Goal: Task Accomplishment & Management: Use online tool/utility

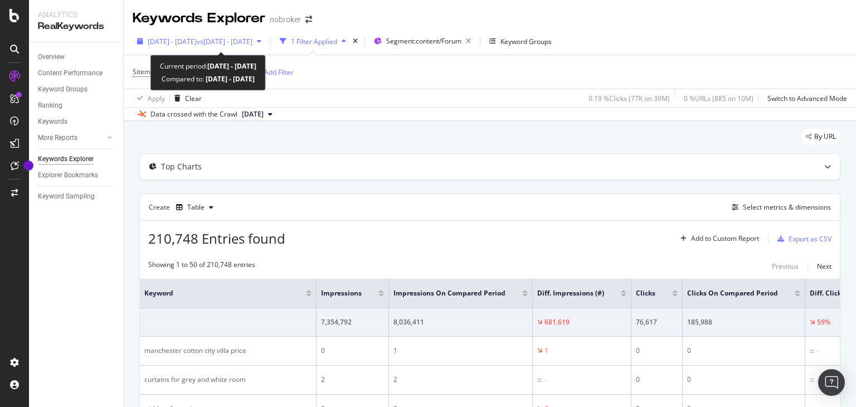
click at [250, 41] on span "vs [DATE] - [DATE]" at bounding box center [225, 41] width 56 height 9
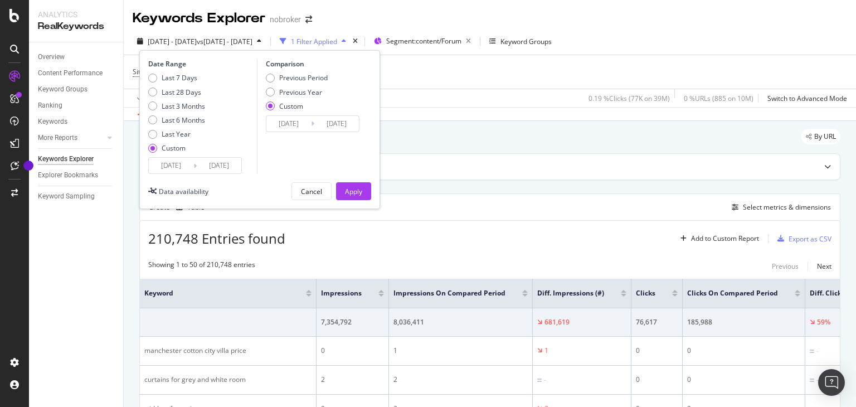
click at [170, 170] on input "[DATE]" at bounding box center [171, 166] width 45 height 16
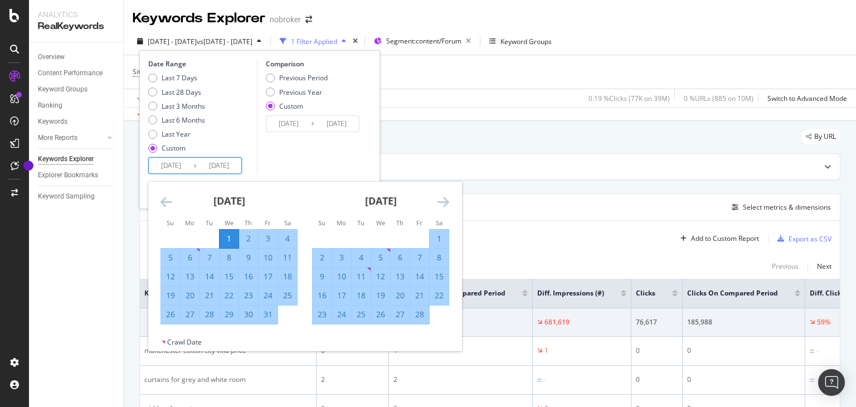
click at [230, 237] on div "1" at bounding box center [229, 238] width 19 height 11
click at [202, 237] on td "Calendar" at bounding box center [210, 238] width 20 height 19
click at [210, 239] on td "Calendar" at bounding box center [210, 238] width 20 height 19
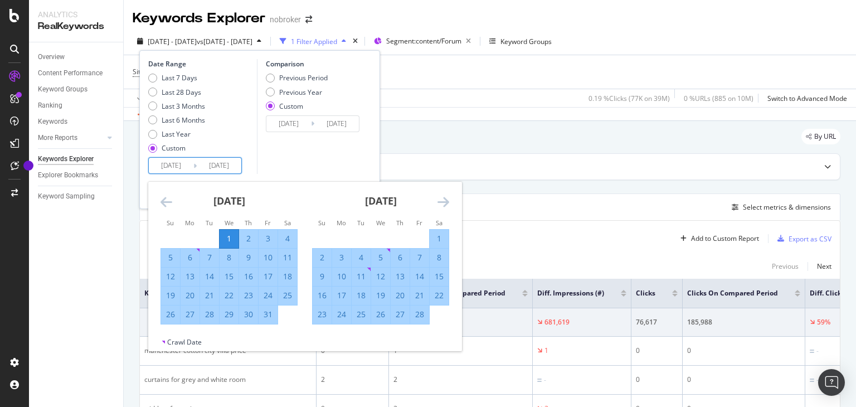
click at [167, 206] on icon "Move backward to switch to the previous month." at bounding box center [166, 201] width 12 height 13
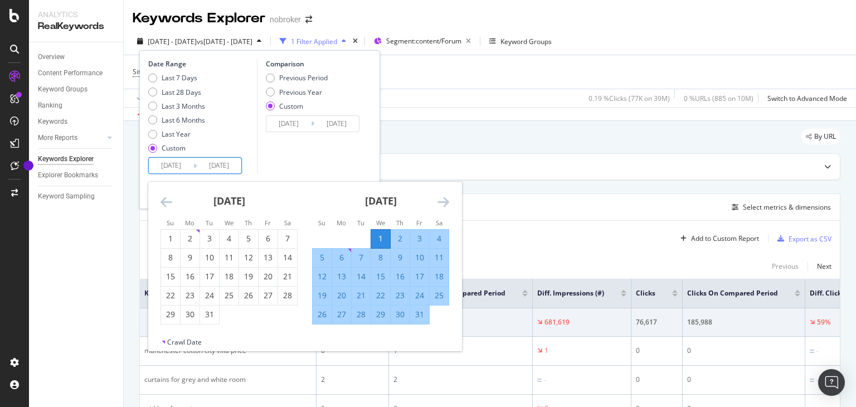
click at [377, 235] on div "1" at bounding box center [380, 238] width 19 height 11
type input "[DATE]"
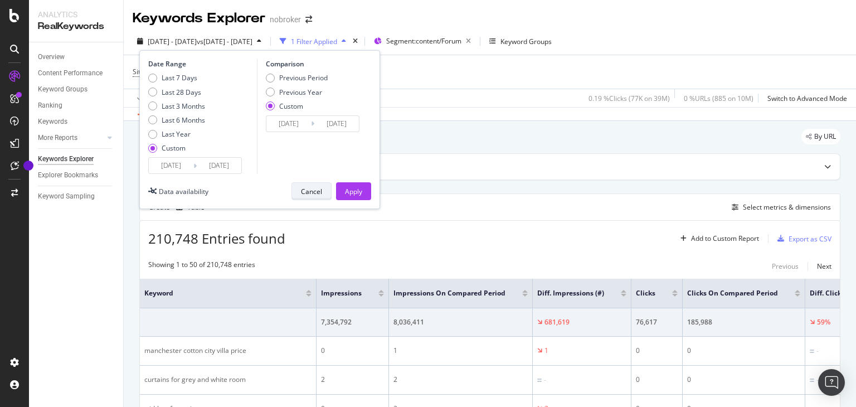
click at [309, 191] on div "Cancel" at bounding box center [311, 191] width 21 height 9
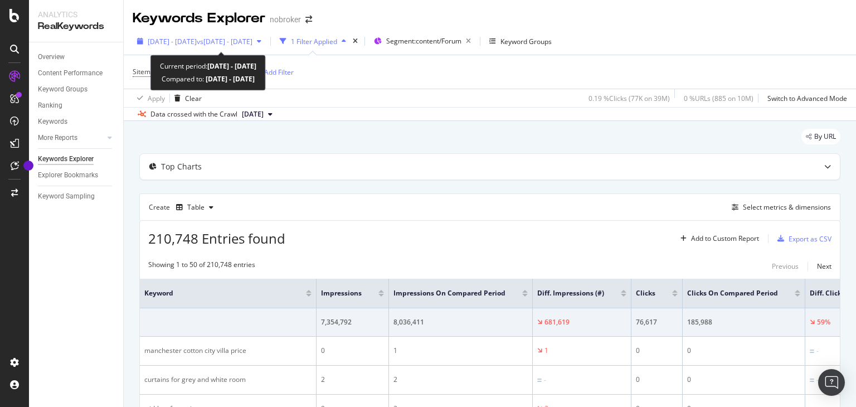
click at [197, 42] on span "[DATE] - [DATE]" at bounding box center [172, 41] width 49 height 9
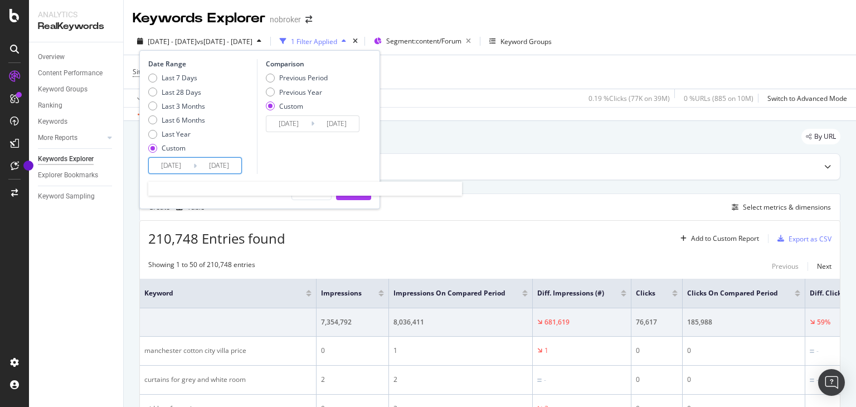
click at [172, 165] on input "[DATE]" at bounding box center [171, 166] width 45 height 16
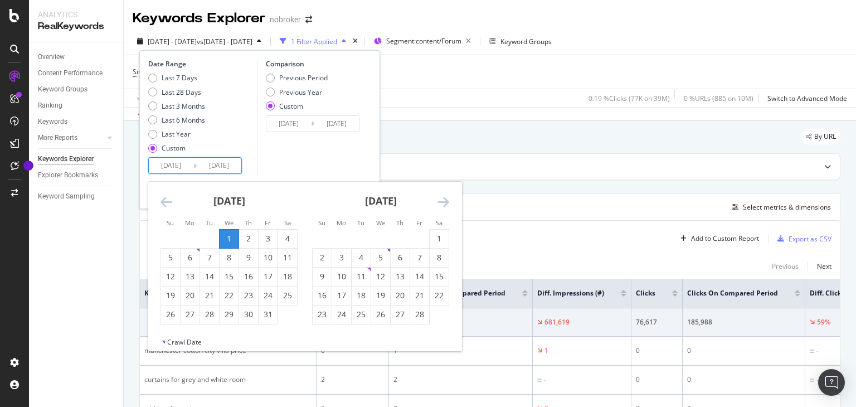
click at [230, 239] on div "1" at bounding box center [229, 238] width 19 height 11
click at [230, 241] on div "1" at bounding box center [229, 238] width 19 height 11
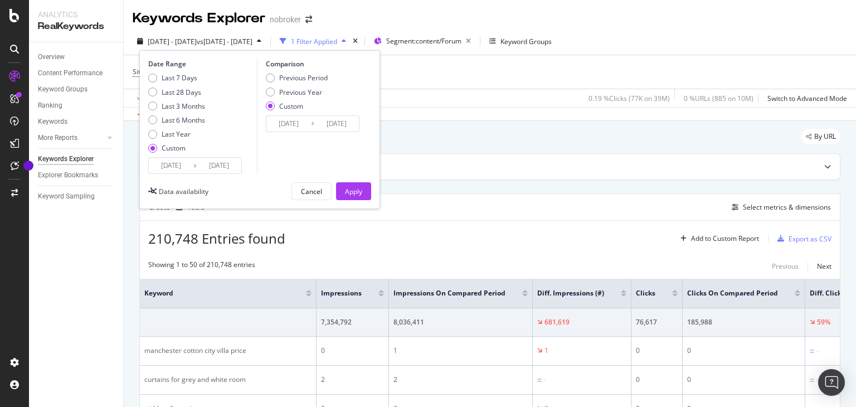
click at [181, 163] on input "[DATE]" at bounding box center [171, 166] width 45 height 16
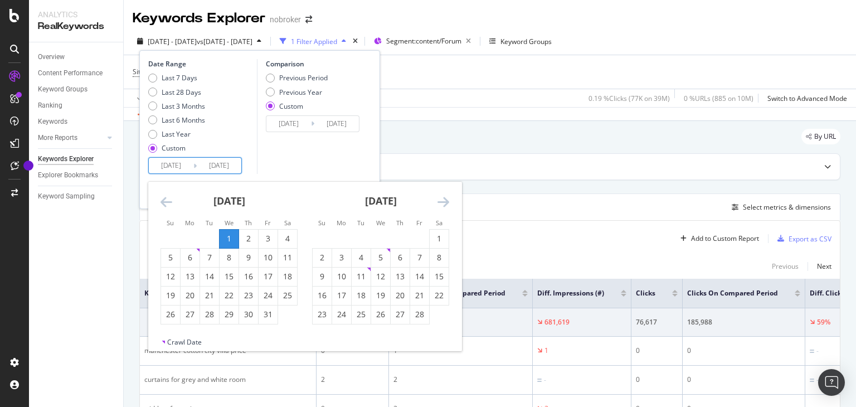
click at [204, 237] on td "Calendar" at bounding box center [210, 238] width 20 height 19
click at [228, 240] on div "1" at bounding box center [229, 238] width 19 height 11
click at [228, 242] on div "1" at bounding box center [229, 238] width 19 height 11
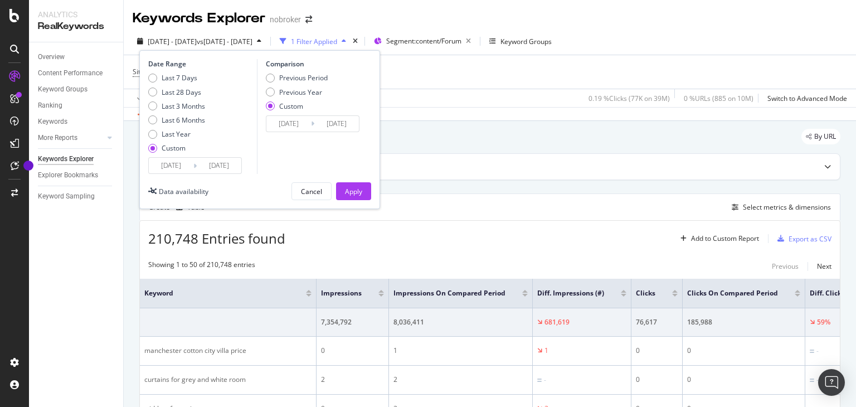
click at [173, 166] on input "[DATE]" at bounding box center [171, 166] width 45 height 16
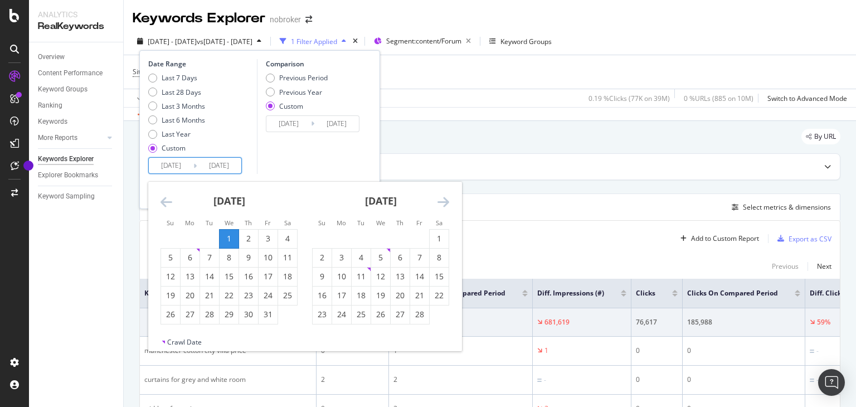
click at [230, 235] on div "1" at bounding box center [229, 238] width 19 height 11
click at [444, 199] on icon "Move forward to switch to the next month." at bounding box center [443, 201] width 12 height 13
click at [444, 200] on icon "Move forward to switch to the next month." at bounding box center [443, 201] width 12 height 13
click at [192, 335] on div "31" at bounding box center [190, 333] width 19 height 11
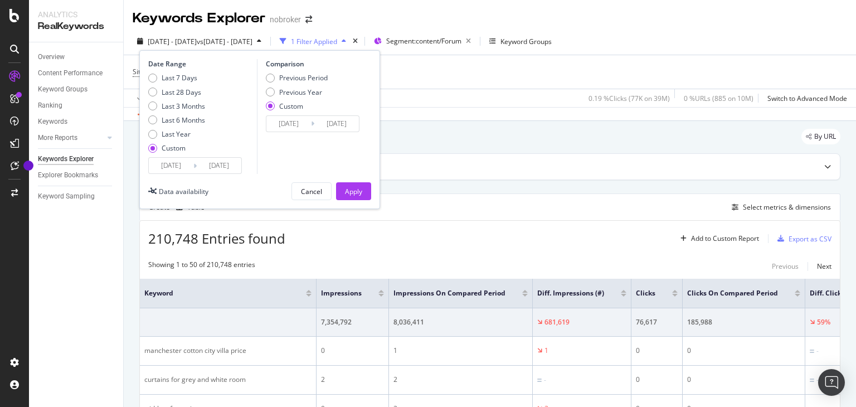
type input "[DATE]"
click at [190, 168] on input "[DATE]" at bounding box center [171, 166] width 45 height 16
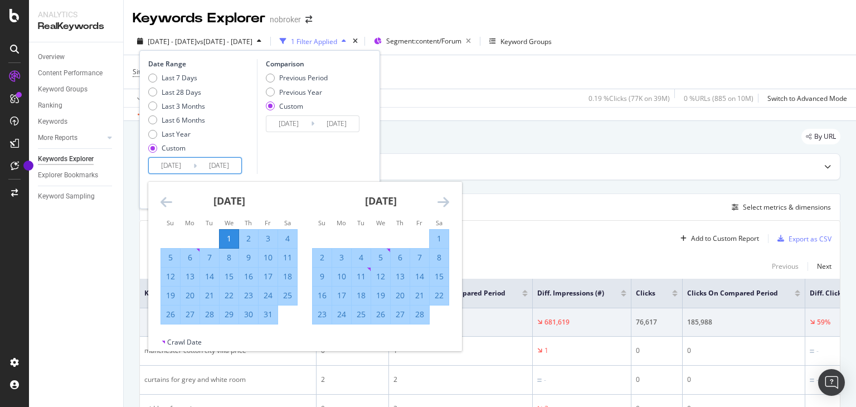
drag, startPoint x: 454, startPoint y: 197, endPoint x: 444, endPoint y: 202, distance: 11.2
click at [450, 200] on div "[DATE] 1 2 3 4 5 6 7 8 9 10 11 12 13 14 15 16 17 18 19 20 21 22 23 24 25 26 27 …" at bounding box center [381, 253] width 152 height 143
click at [444, 202] on icon "Move forward to switch to the next month." at bounding box center [443, 201] width 12 height 13
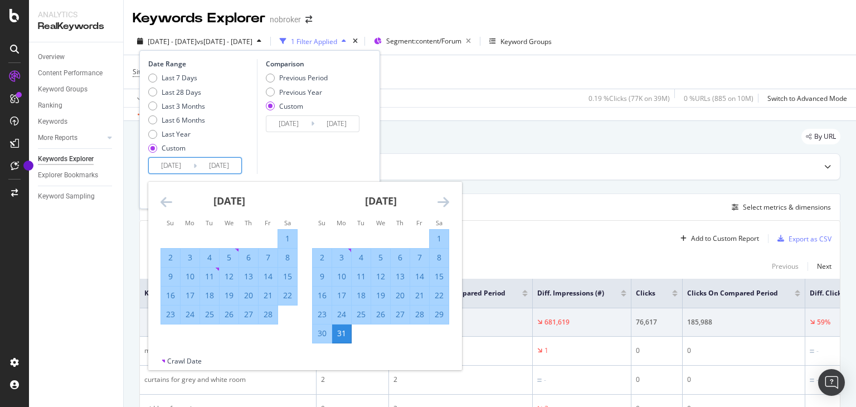
click at [444, 202] on icon "Move forward to switch to the next month." at bounding box center [443, 201] width 12 height 13
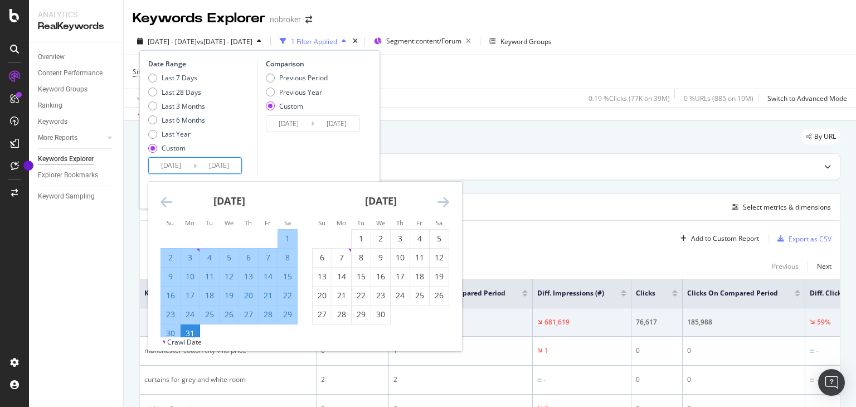
click at [168, 206] on icon "Move backward to switch to the previous month." at bounding box center [166, 201] width 12 height 13
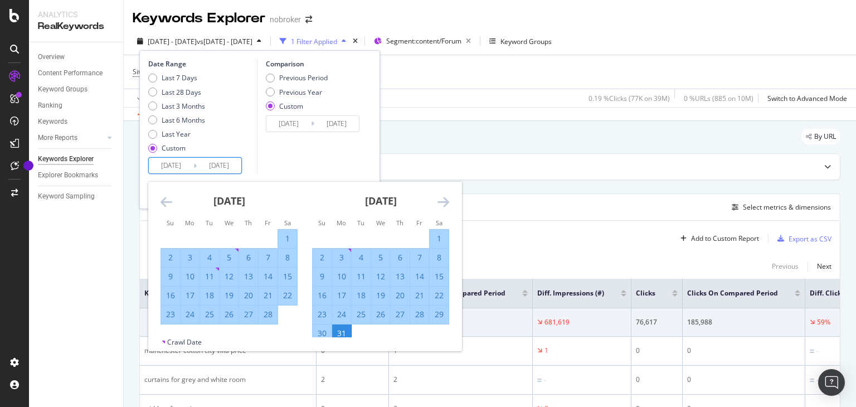
click at [168, 206] on icon "Move backward to switch to the previous month." at bounding box center [166, 201] width 12 height 13
click at [316, 163] on div "Comparison Previous Period Previous Year Custom [DATE] Navigate forward to inte…" at bounding box center [310, 116] width 106 height 115
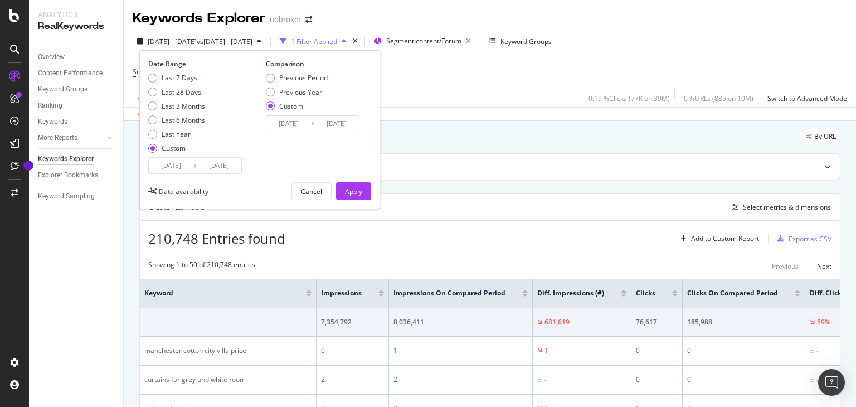
click at [301, 123] on input "[DATE]" at bounding box center [288, 124] width 45 height 16
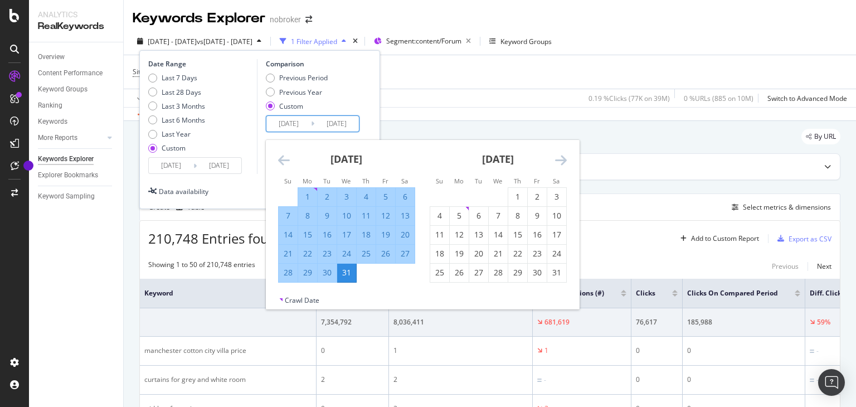
click at [284, 164] on icon "Move backward to switch to the previous month." at bounding box center [284, 159] width 12 height 13
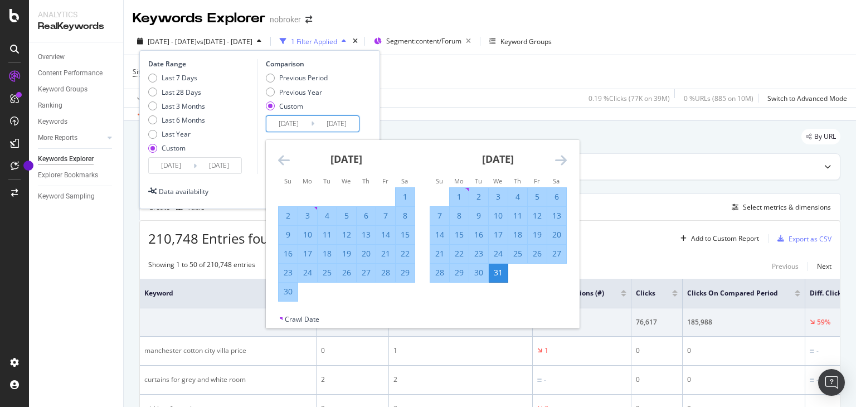
click at [284, 164] on icon "Move backward to switch to the previous month." at bounding box center [284, 159] width 12 height 13
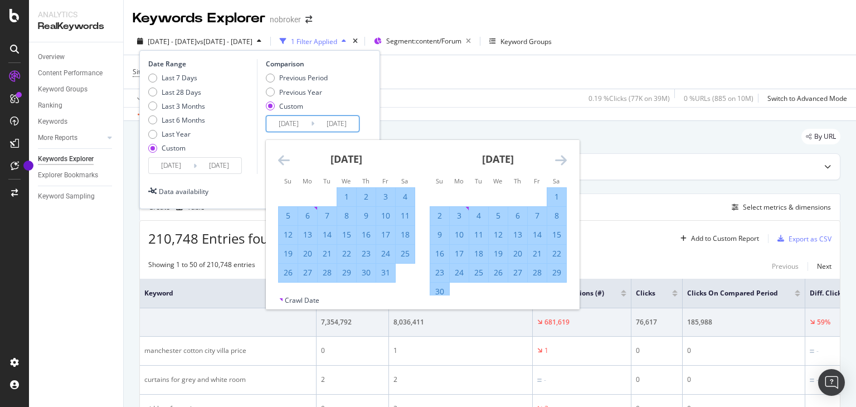
click at [284, 164] on icon "Move backward to switch to the previous month." at bounding box center [284, 159] width 12 height 13
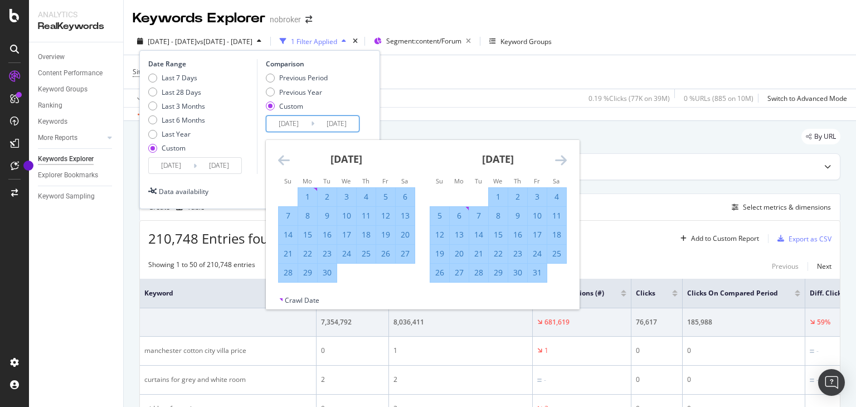
click at [284, 164] on icon "Move backward to switch to the previous month." at bounding box center [284, 159] width 12 height 13
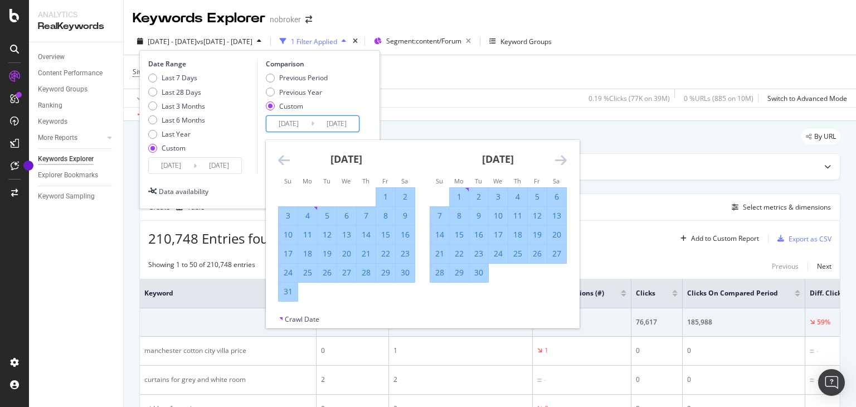
click at [284, 164] on icon "Move backward to switch to the previous month." at bounding box center [284, 159] width 12 height 13
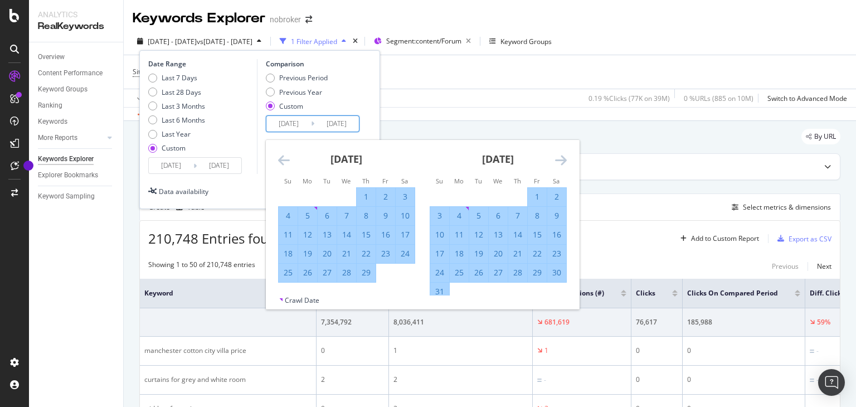
click at [284, 164] on icon "Move backward to switch to the previous month." at bounding box center [284, 159] width 12 height 13
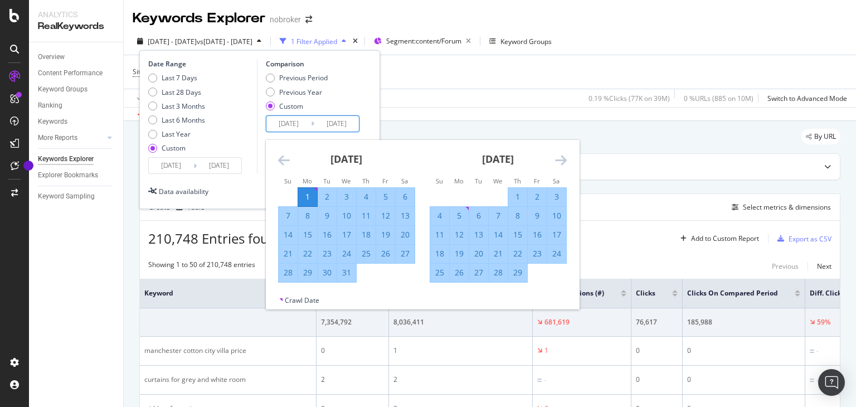
click at [290, 194] on td "Calendar" at bounding box center [288, 196] width 20 height 19
click at [316, 196] on div "1" at bounding box center [307, 196] width 19 height 11
click at [306, 198] on div "1" at bounding box center [307, 196] width 19 height 11
type input "[DATE]"
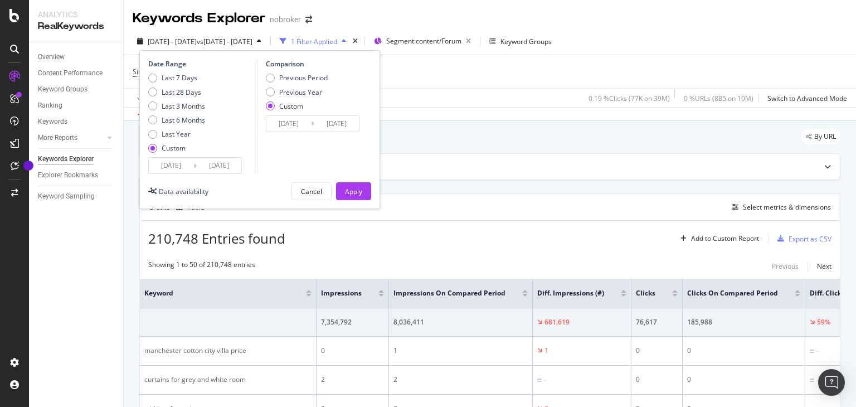
click at [306, 198] on div "Cancel" at bounding box center [311, 191] width 21 height 16
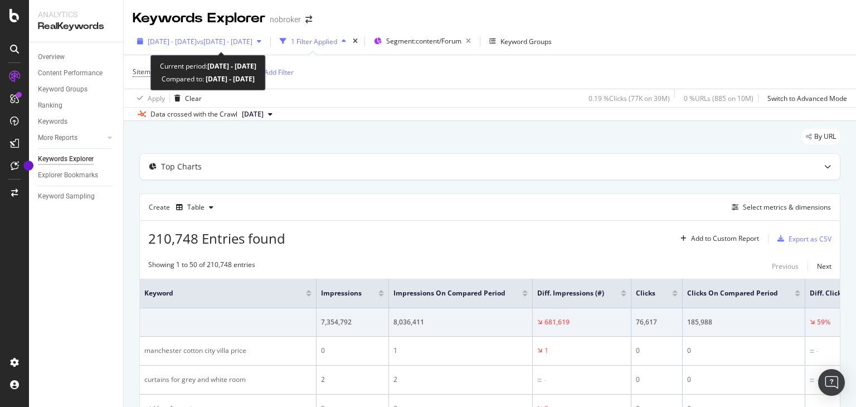
click at [233, 44] on span "vs [DATE] - [DATE]" at bounding box center [225, 41] width 56 height 9
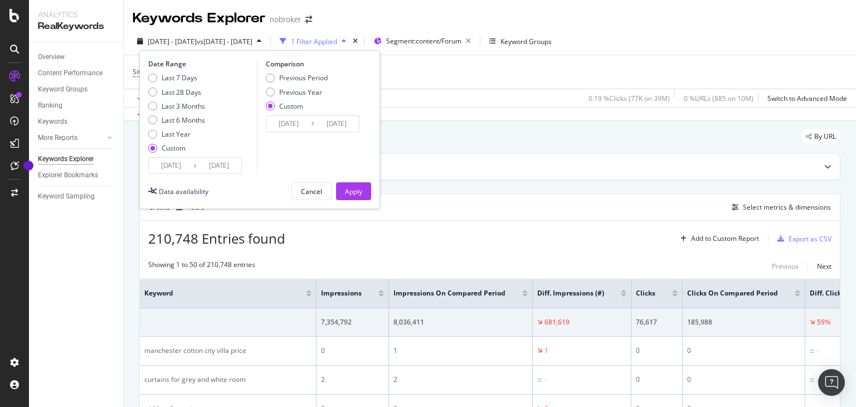
click at [299, 123] on input "[DATE]" at bounding box center [288, 124] width 45 height 16
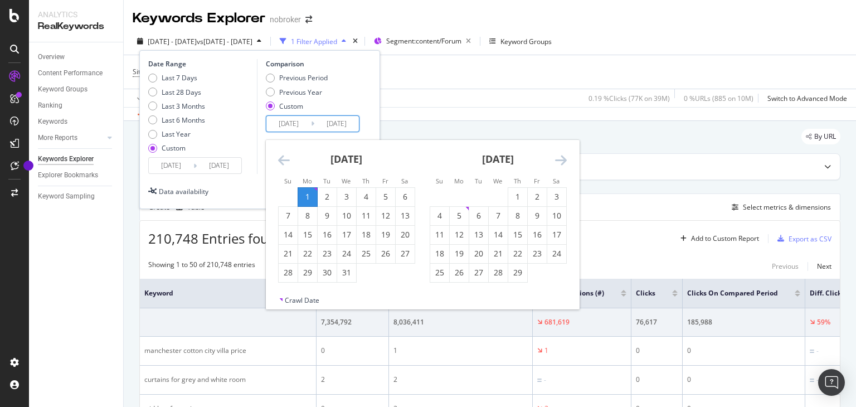
click at [557, 158] on icon "Move forward to switch to the next month." at bounding box center [561, 159] width 12 height 13
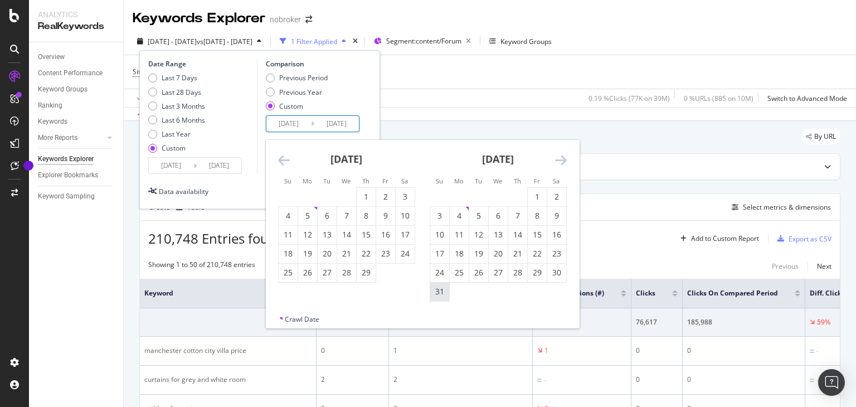
click at [441, 290] on div "31" at bounding box center [439, 291] width 19 height 11
click at [290, 124] on input "[DATE]" at bounding box center [288, 124] width 45 height 16
click at [284, 160] on icon "Move backward to switch to the previous month." at bounding box center [284, 159] width 12 height 13
click at [312, 196] on div "1" at bounding box center [307, 196] width 19 height 11
type input "[DATE]"
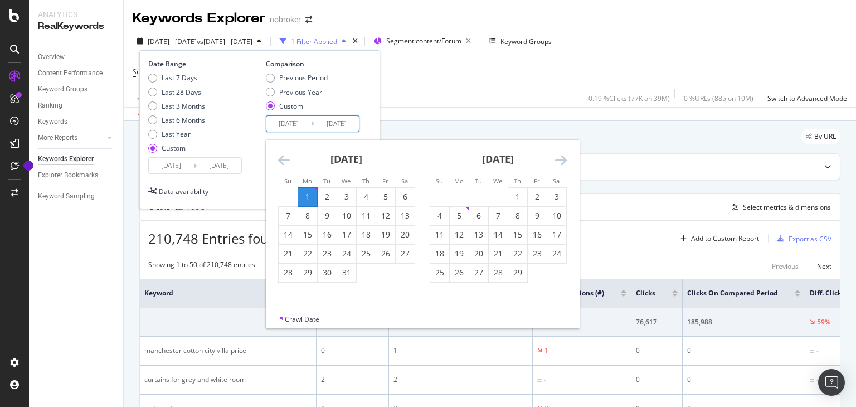
click at [561, 159] on icon "Move forward to switch to the next month." at bounding box center [561, 159] width 12 height 13
click at [444, 293] on div "31" at bounding box center [439, 291] width 19 height 11
type input "[DATE]"
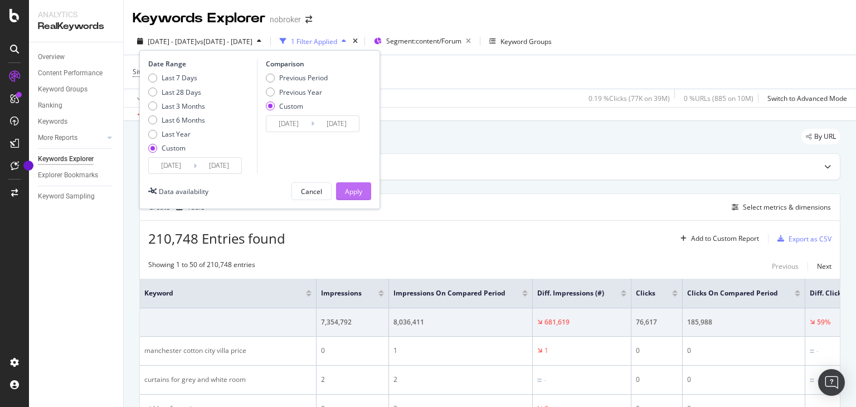
click at [352, 187] on div "Apply" at bounding box center [353, 191] width 17 height 9
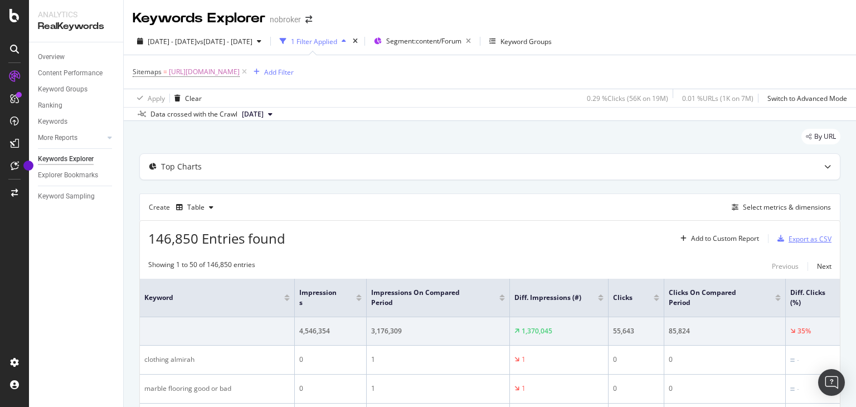
click at [790, 239] on div "Export as CSV" at bounding box center [810, 238] width 43 height 9
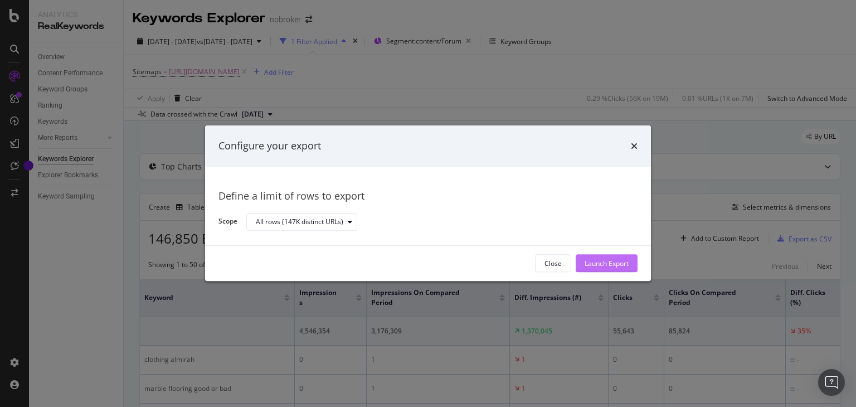
click at [602, 264] on div "Launch Export" at bounding box center [607, 263] width 44 height 9
